Goal: Information Seeking & Learning: Learn about a topic

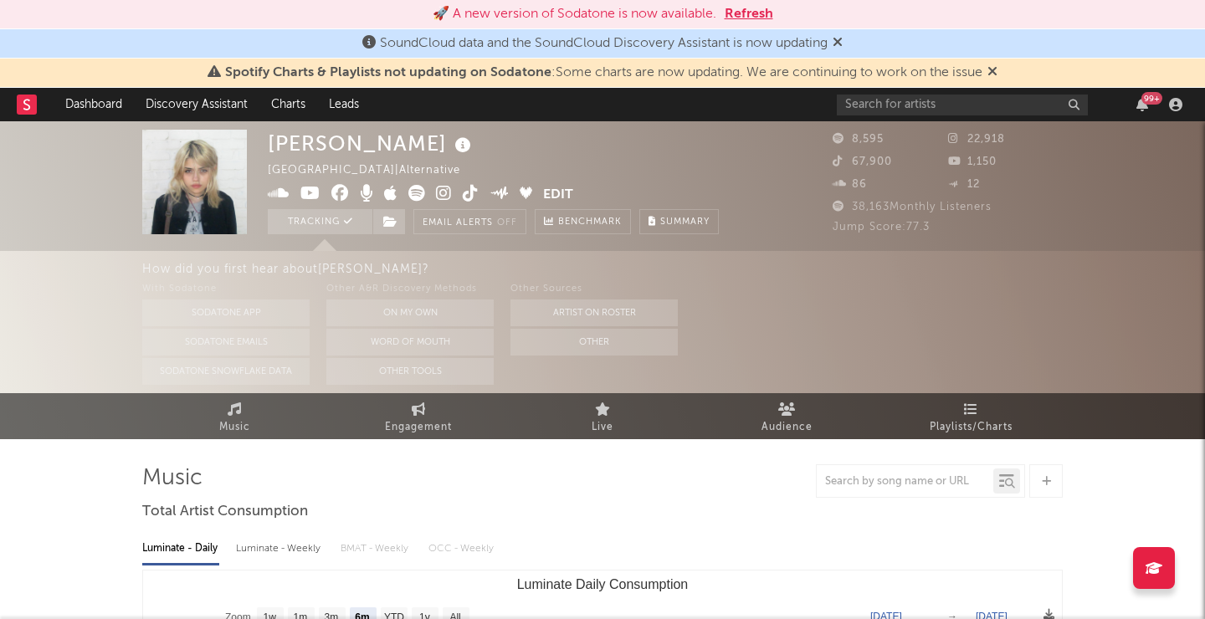
select select "6m"
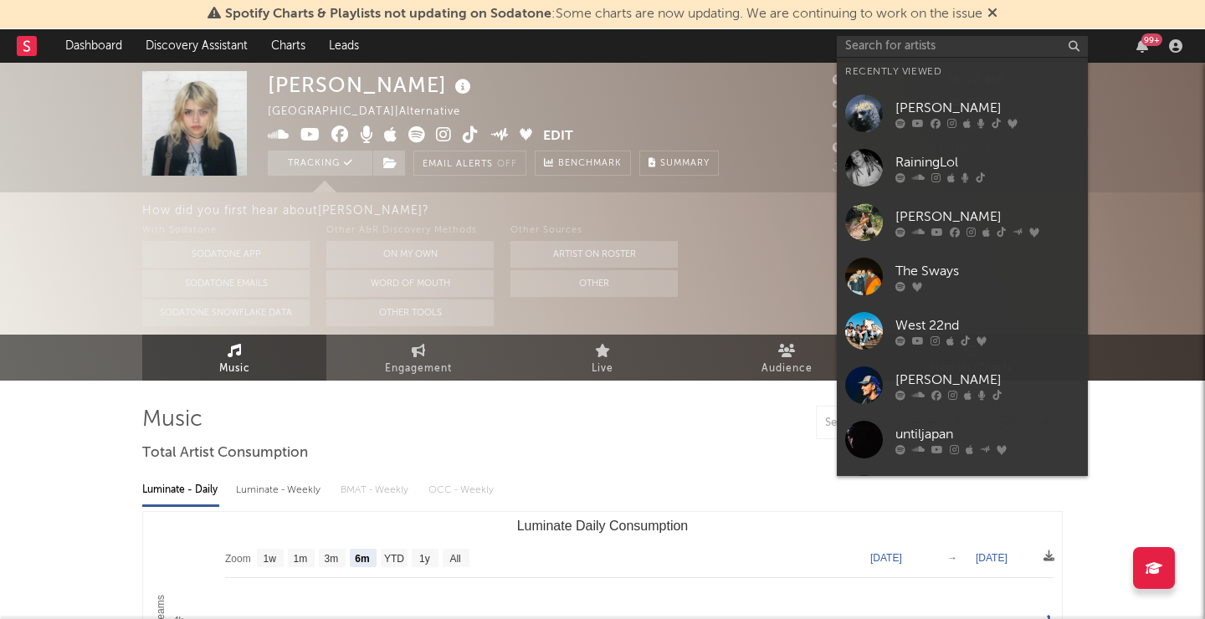
select select "6m"
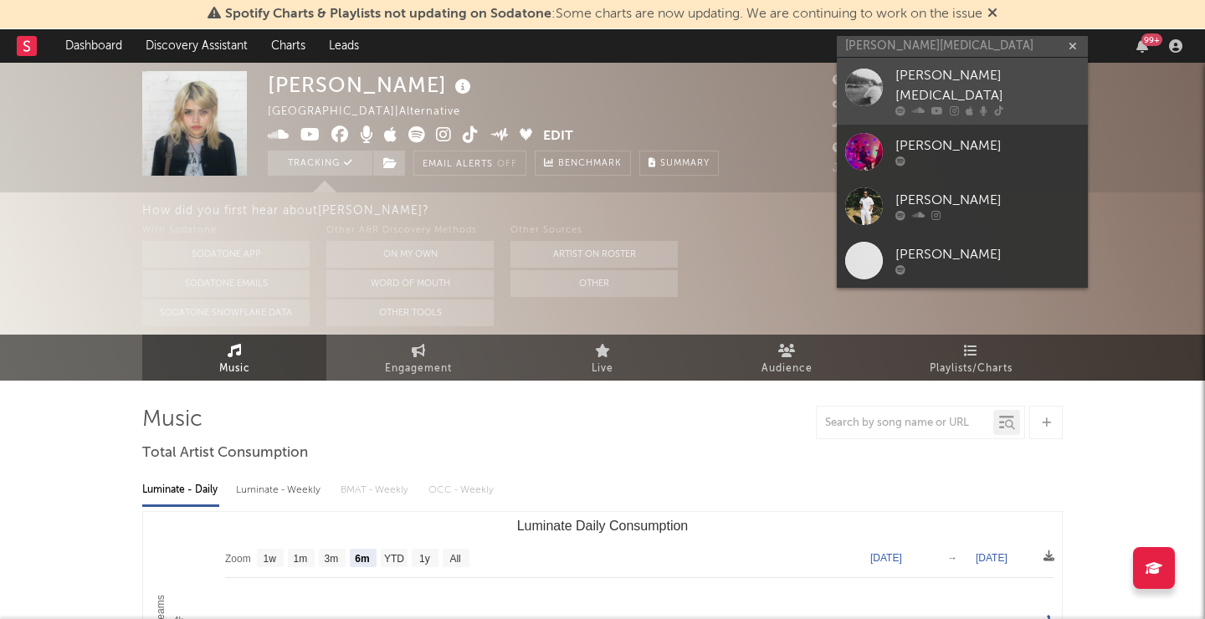
type input "[PERSON_NAME][MEDICAL_DATA]"
click at [935, 70] on div "[PERSON_NAME][MEDICAL_DATA]" at bounding box center [987, 86] width 184 height 40
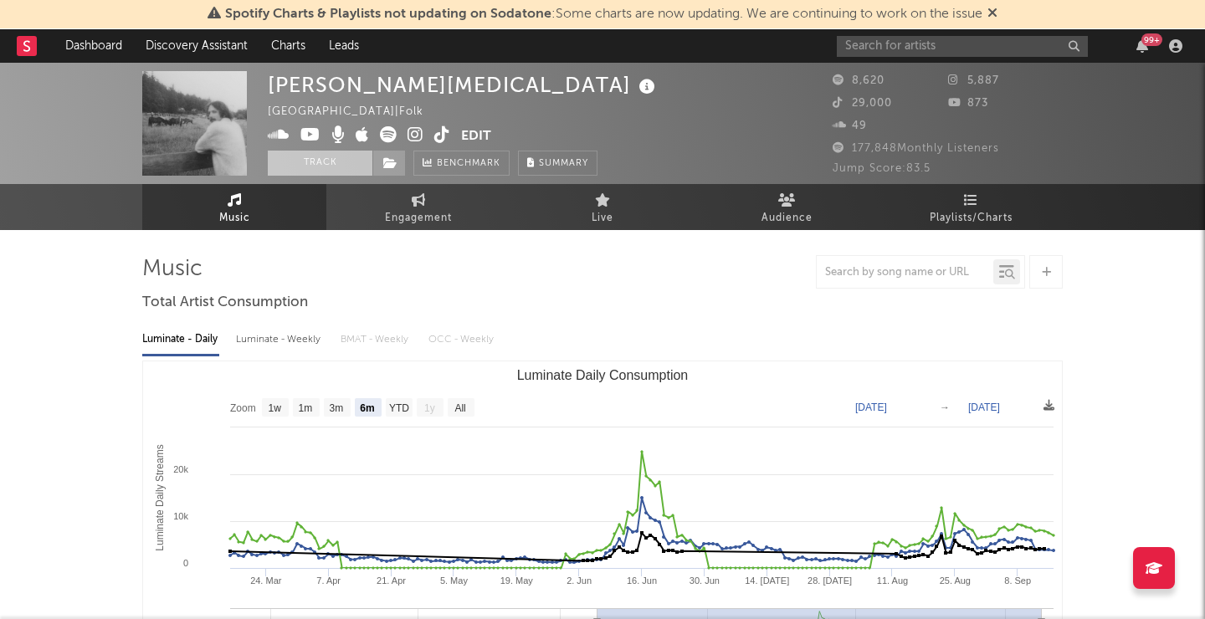
click at [325, 162] on button "Track" at bounding box center [320, 163] width 105 height 25
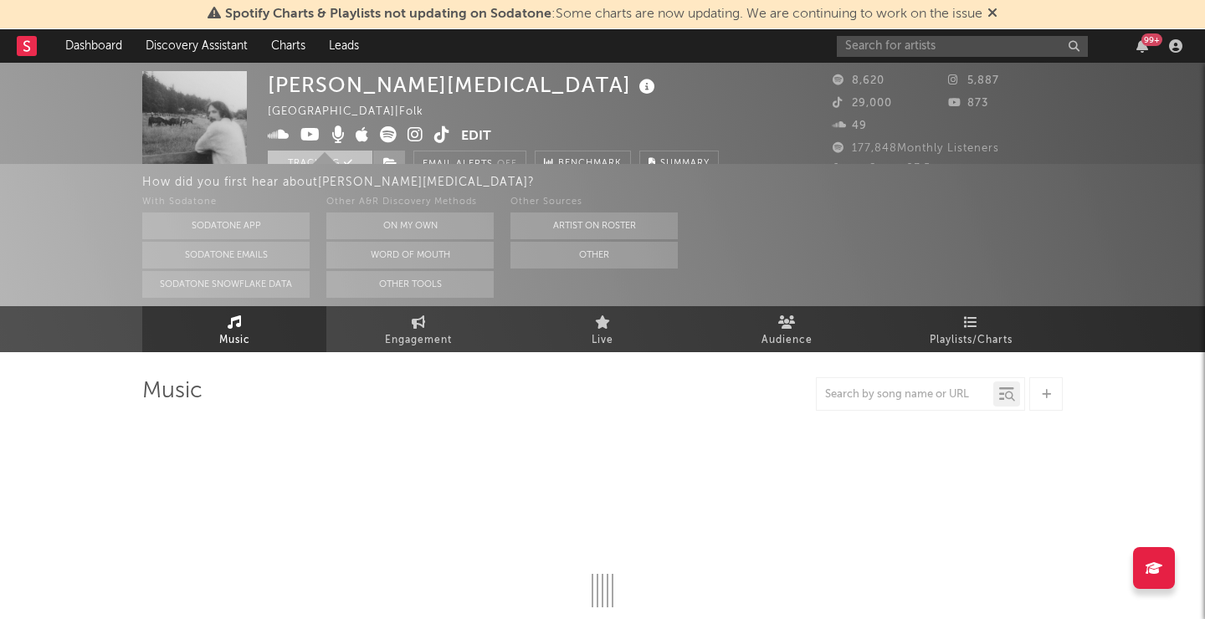
select select "6m"
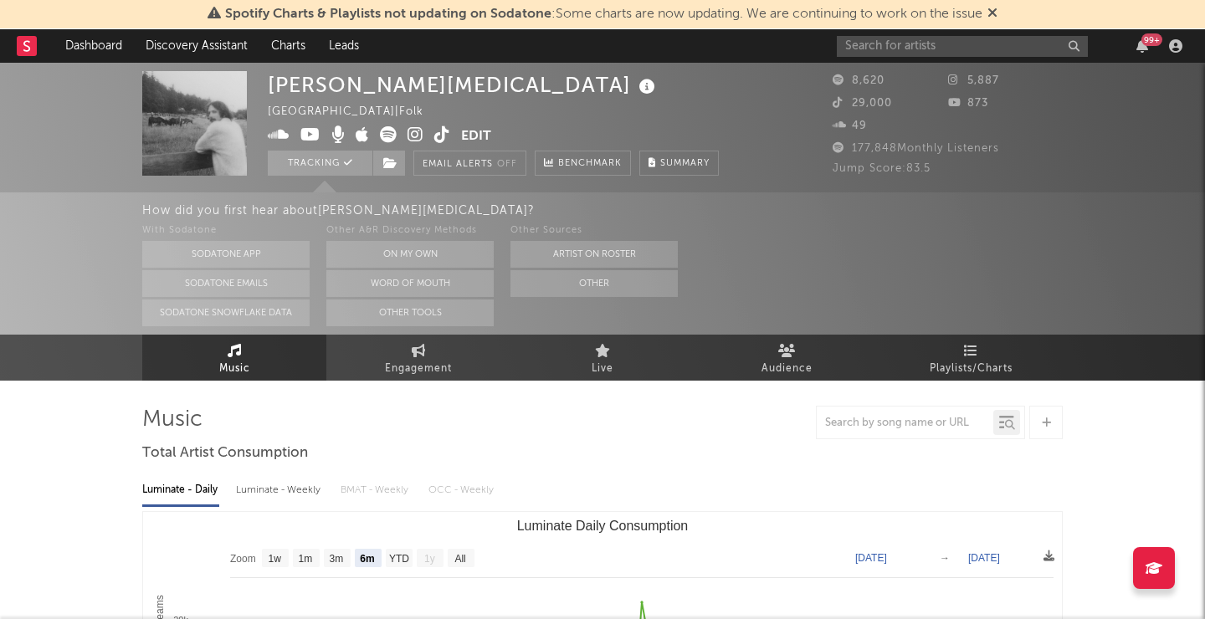
click at [426, 436] on div at bounding box center [602, 422] width 920 height 33
click at [112, 51] on link "Dashboard" at bounding box center [94, 45] width 80 height 33
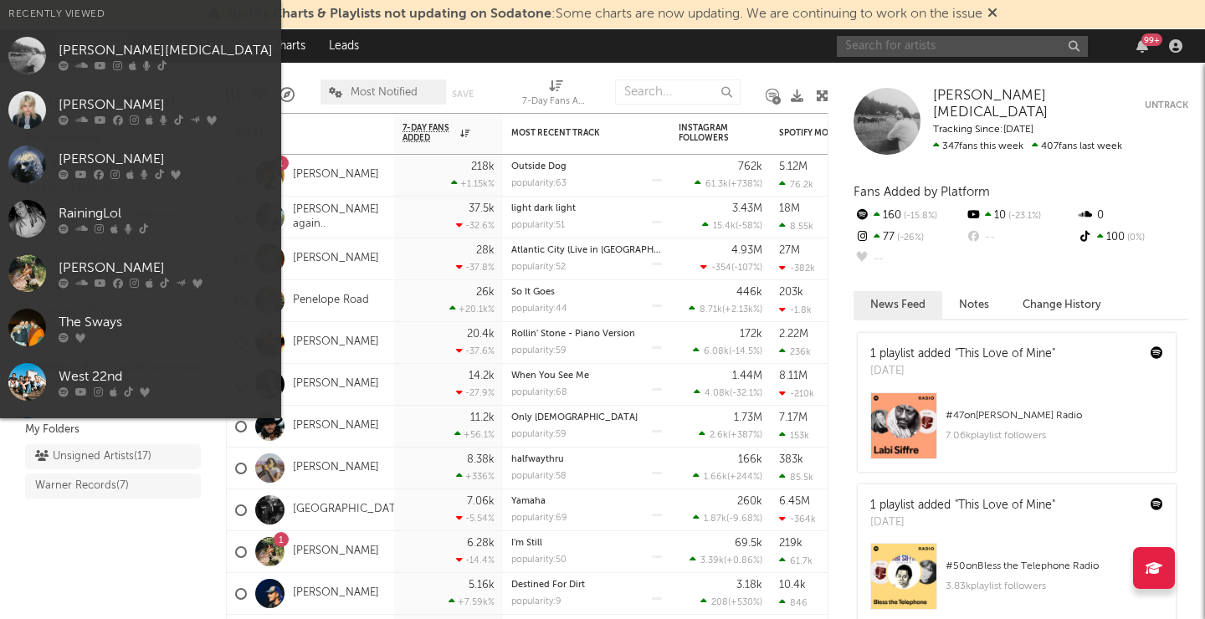
click at [938, 49] on input "text" at bounding box center [962, 46] width 251 height 21
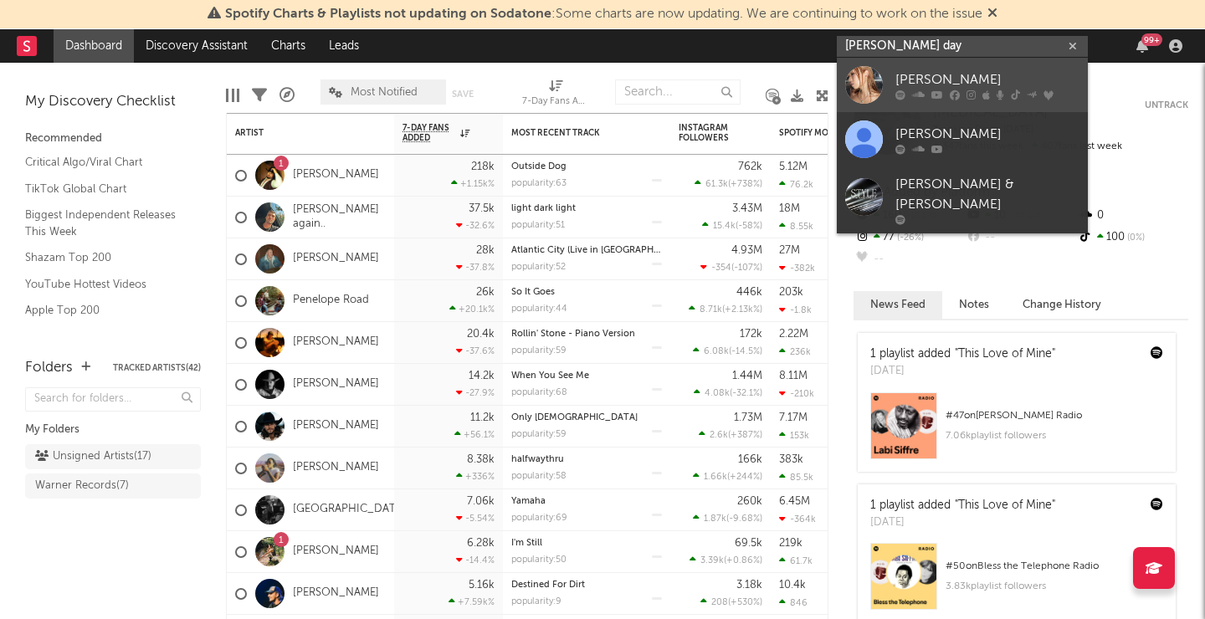
type input "[PERSON_NAME] day"
click at [955, 82] on div "[PERSON_NAME]" at bounding box center [987, 79] width 184 height 20
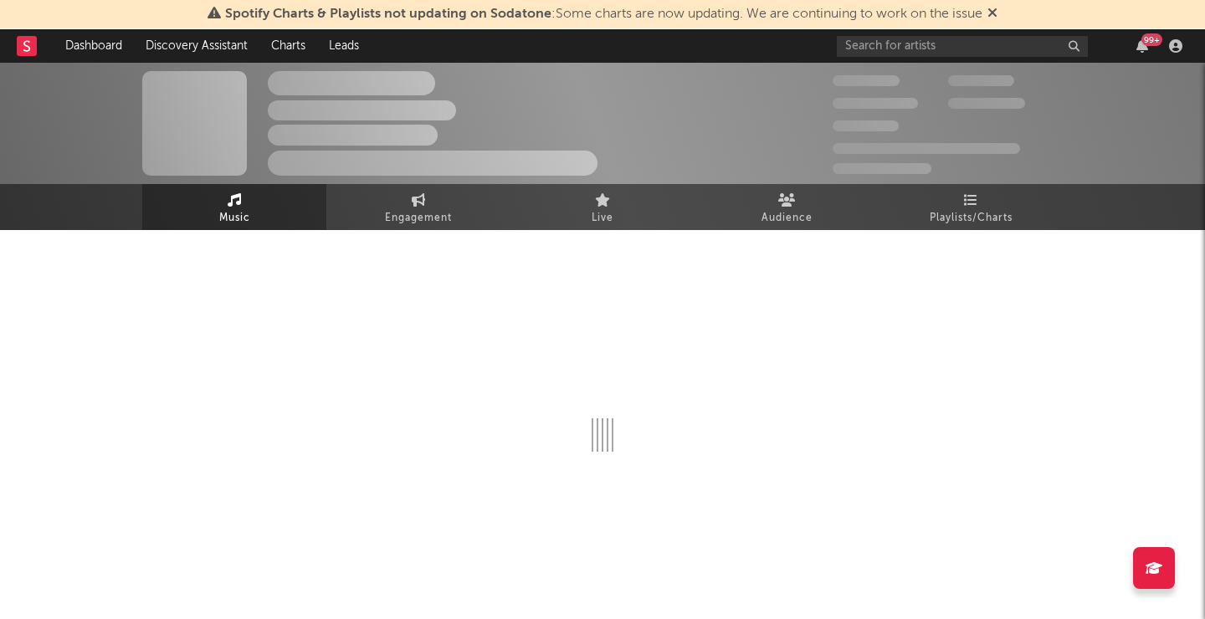
scroll to position [1, 0]
select select "6m"
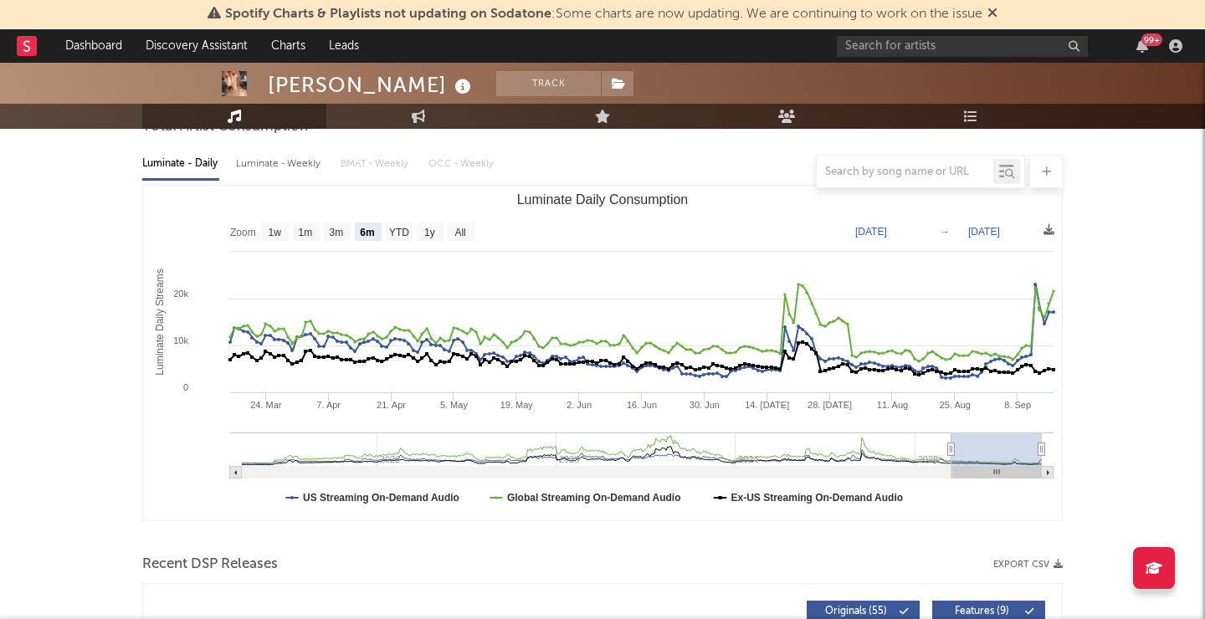
scroll to position [176, 0]
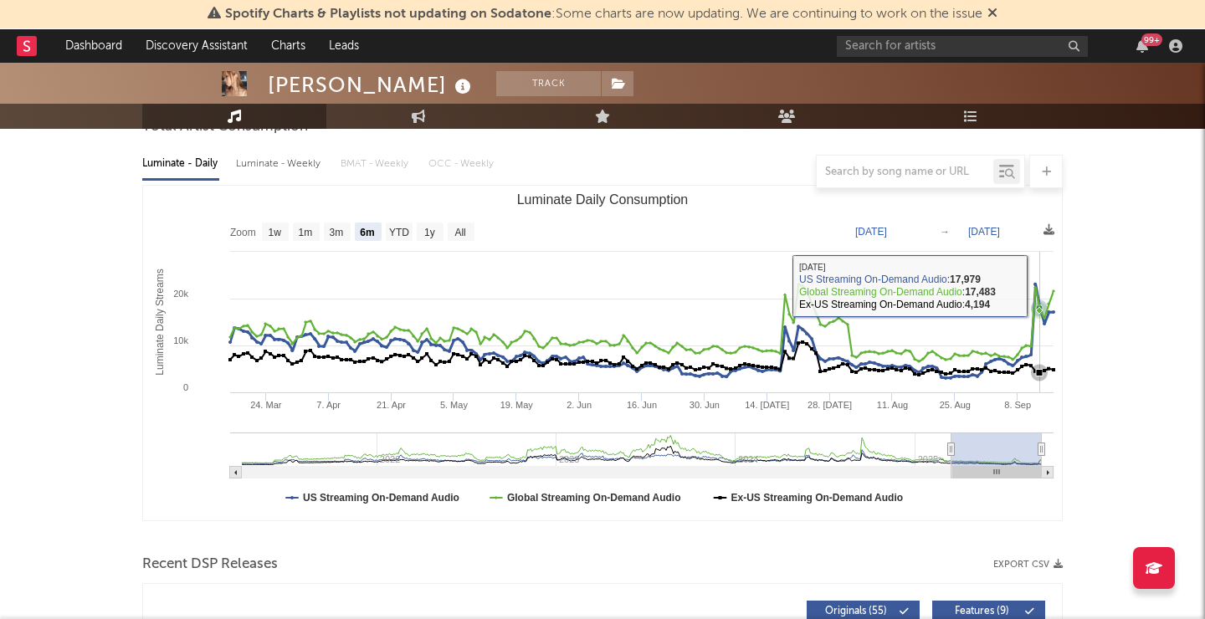
click at [1037, 286] on icon "Luminate Daily Consumption" at bounding box center [1034, 287] width 3 height 3
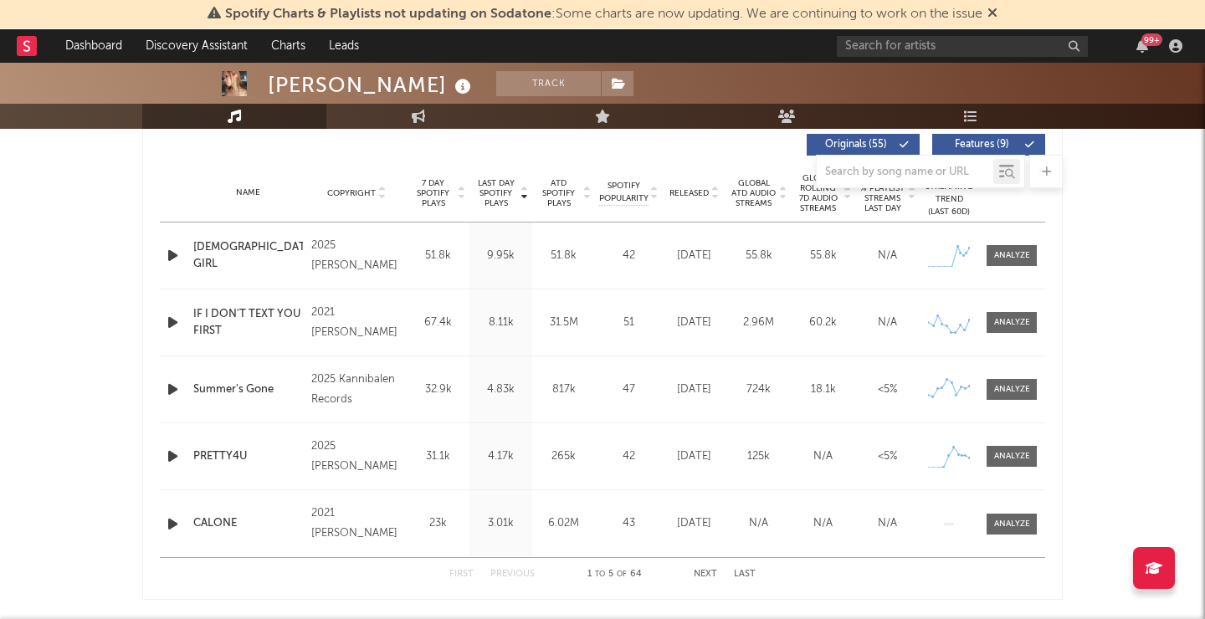
scroll to position [638, 0]
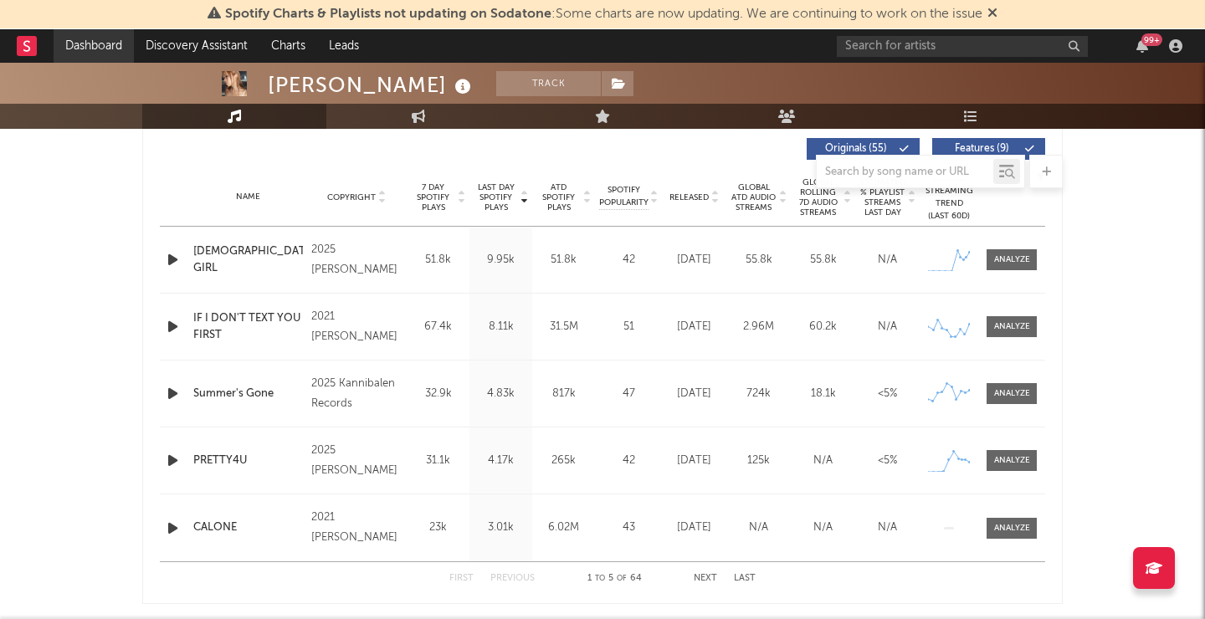
click at [74, 52] on link "Dashboard" at bounding box center [94, 45] width 80 height 33
